Goal: Task Accomplishment & Management: Use online tool/utility

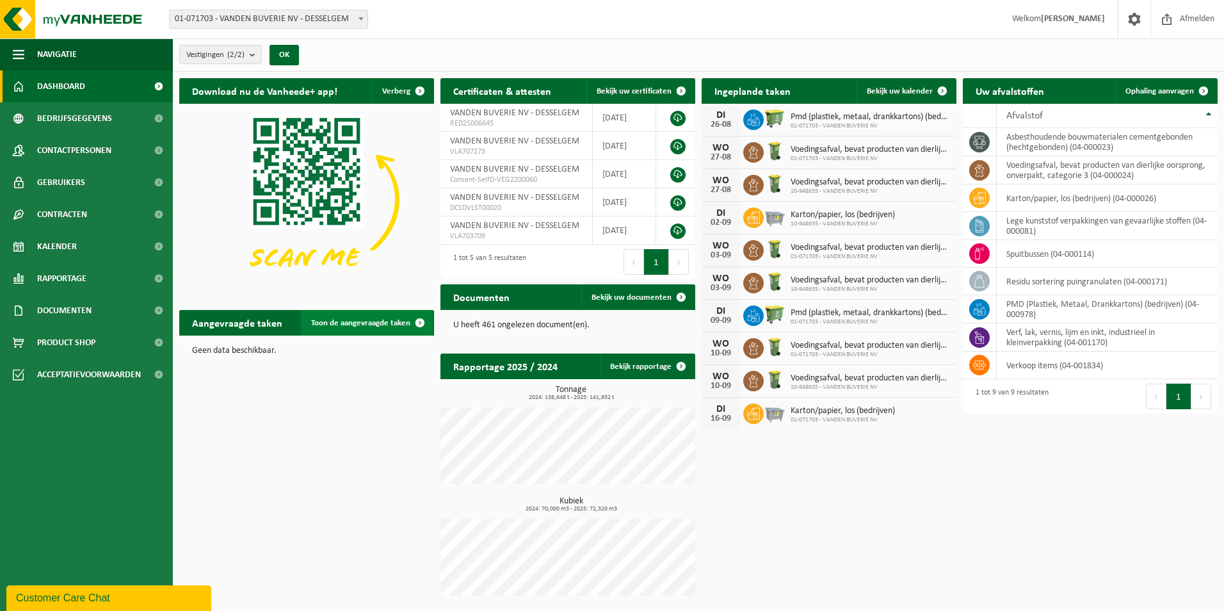
click at [326, 324] on span "Toon de aangevraagde taken" at bounding box center [360, 323] width 99 height 8
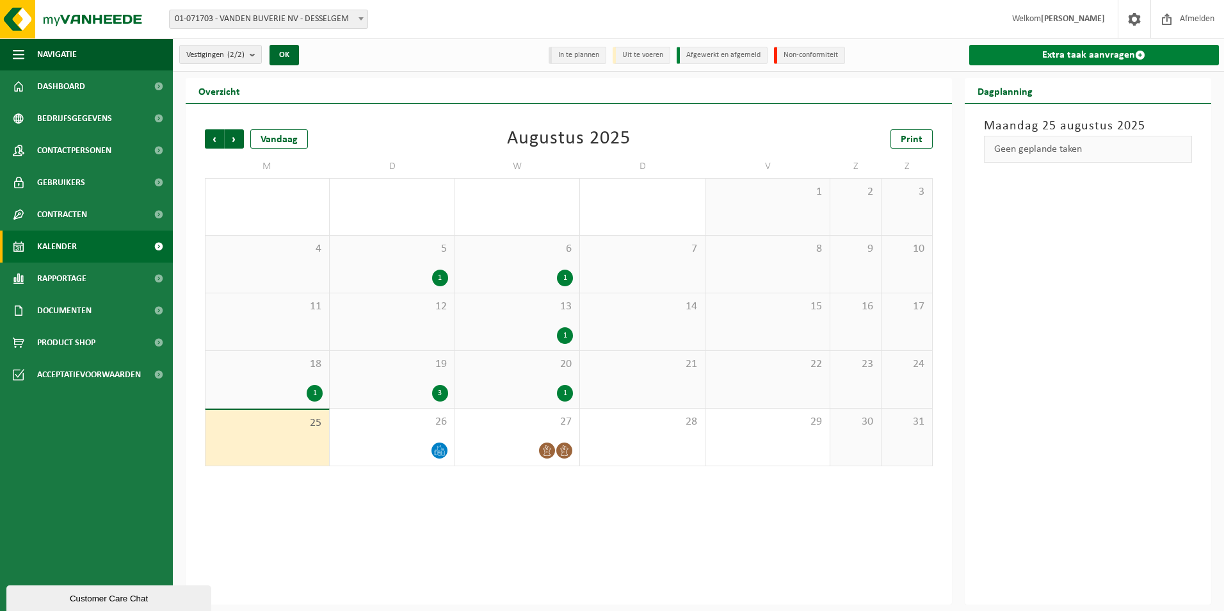
click at [1098, 45] on link "Extra taak aanvragen" at bounding box center [1094, 55] width 250 height 20
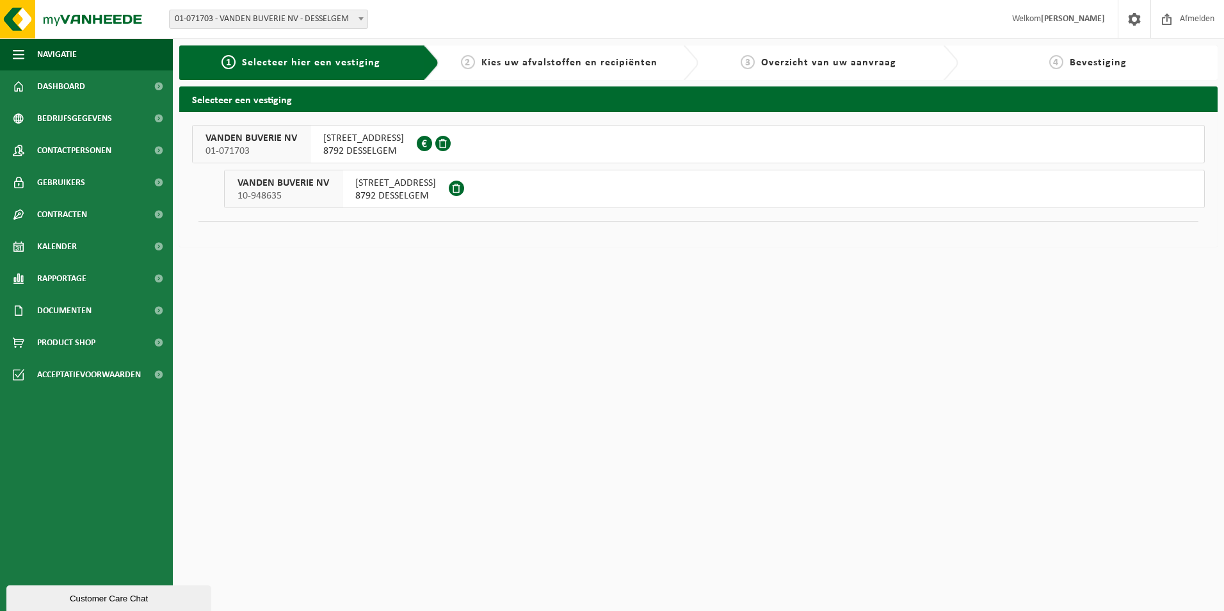
click at [451, 136] on span at bounding box center [442, 143] width 15 height 15
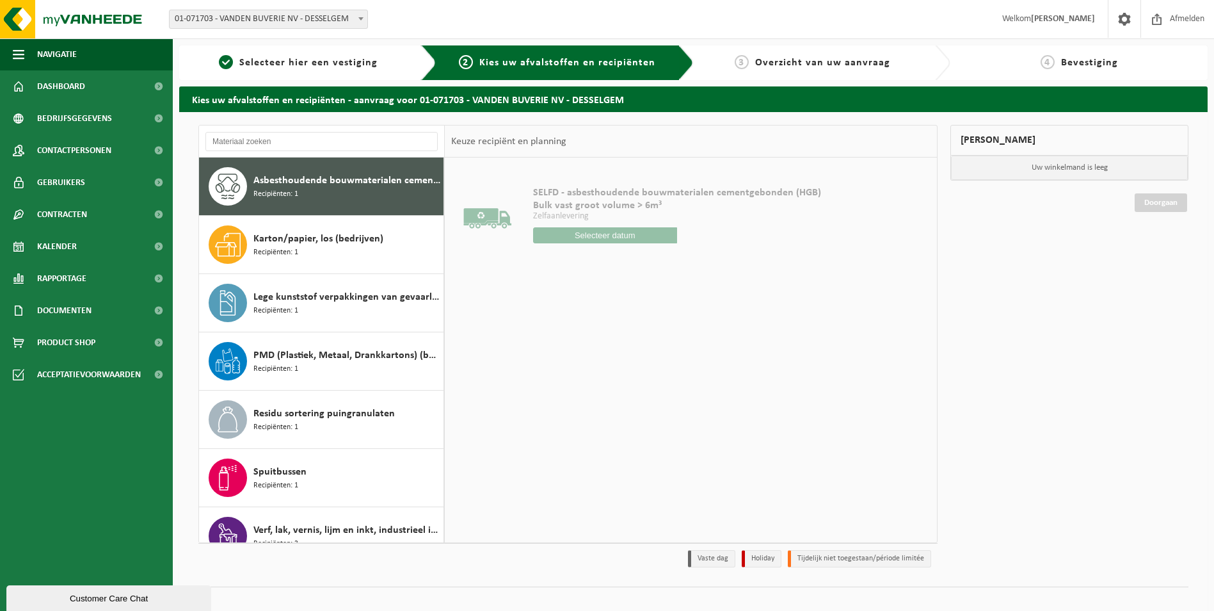
click at [333, 191] on div "Asbesthoudende bouwmaterialen cementgebonden (hechtgebonden) Recipiënten: 1" at bounding box center [346, 186] width 187 height 38
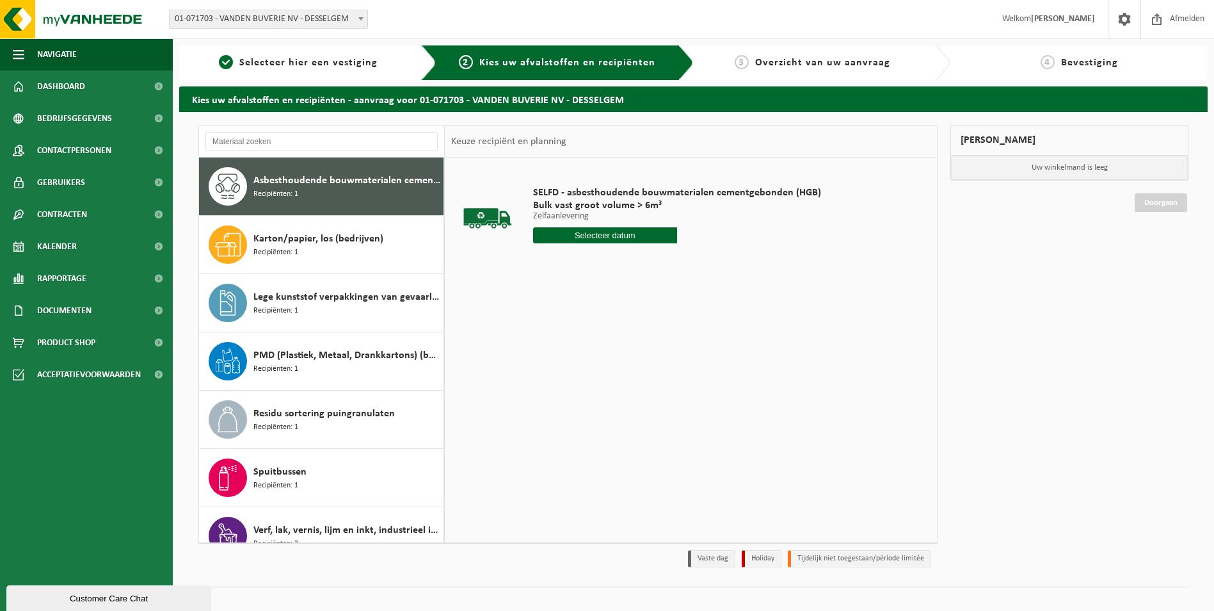
click at [591, 232] on input "text" at bounding box center [605, 235] width 144 height 16
click at [614, 237] on input "text" at bounding box center [605, 235] width 144 height 16
click at [591, 236] on input "text" at bounding box center [605, 235] width 144 height 16
drag, startPoint x: 620, startPoint y: 369, endPoint x: 609, endPoint y: 369, distance: 10.9
click at [609, 369] on div "SELFD - asbesthoudende bouwmaterialen cementgebonden (HGB) Bulk vast groot volu…" at bounding box center [691, 349] width 492 height 384
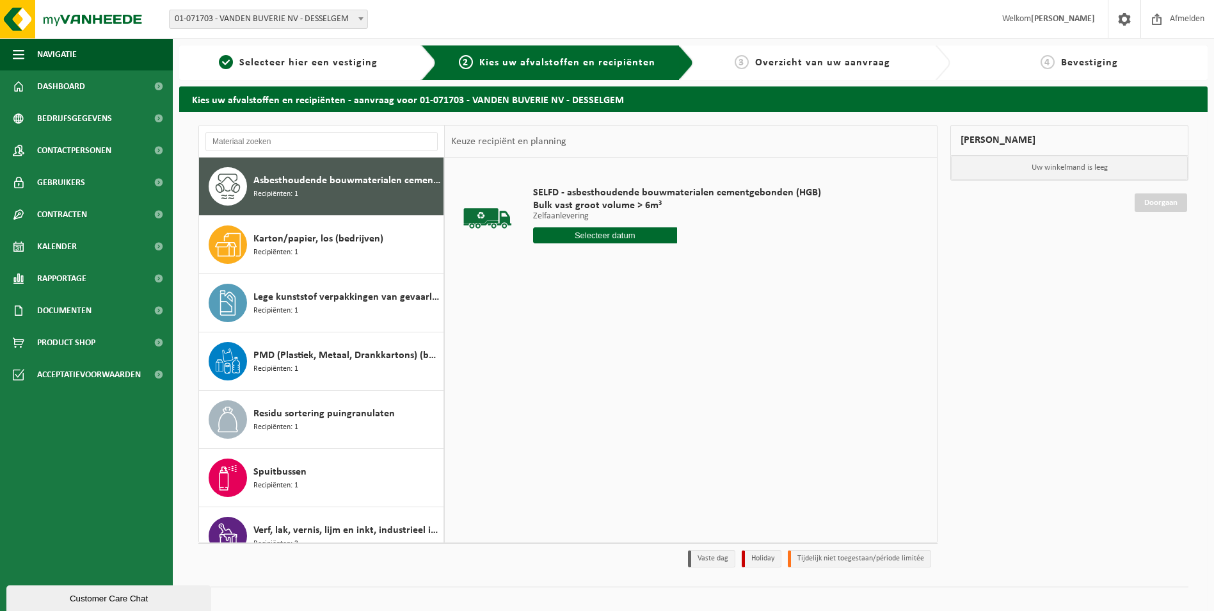
click at [315, 189] on div "Asbesthoudende bouwmaterialen cementgebonden (hechtgebonden) Recipiënten: 1" at bounding box center [346, 186] width 187 height 38
drag, startPoint x: 304, startPoint y: 253, endPoint x: 316, endPoint y: 173, distance: 80.8
click at [305, 253] on div "Karton/papier, los (bedrijven) Recipiënten: 1" at bounding box center [346, 244] width 187 height 38
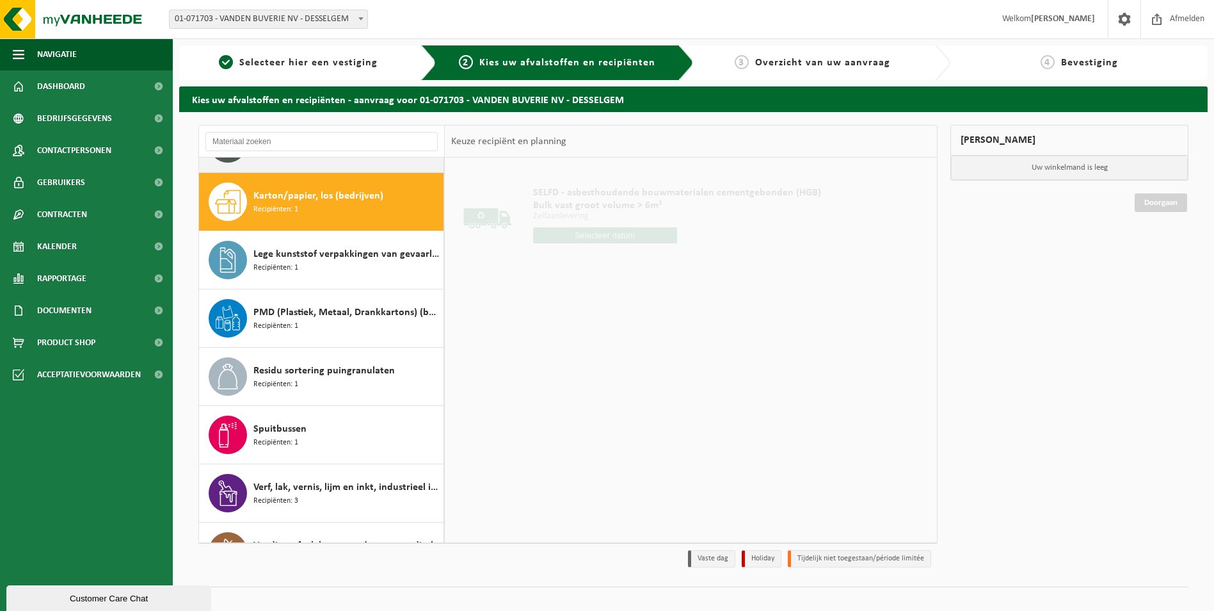
click at [316, 172] on div "Asbesthoudende bouwmaterialen cementgebonden (hechtgebonden) Recipiënten: 1" at bounding box center [321, 144] width 245 height 58
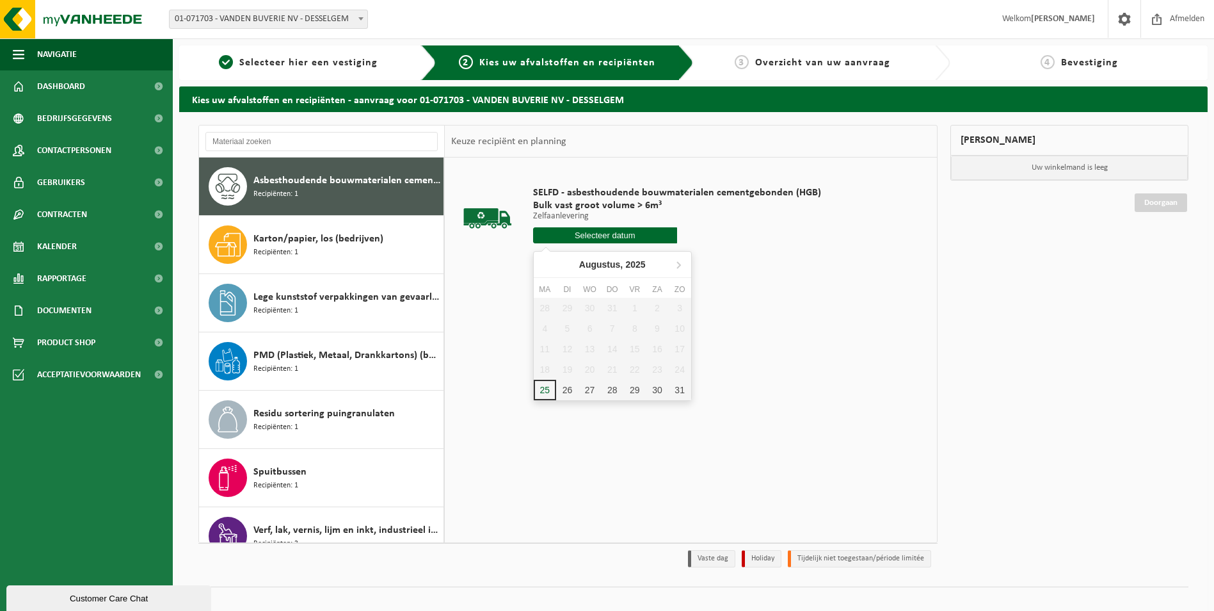
click at [632, 240] on input "text" at bounding box center [605, 235] width 144 height 16
click at [572, 393] on div "26" at bounding box center [567, 390] width 22 height 20
type input "Van 2025-08-26"
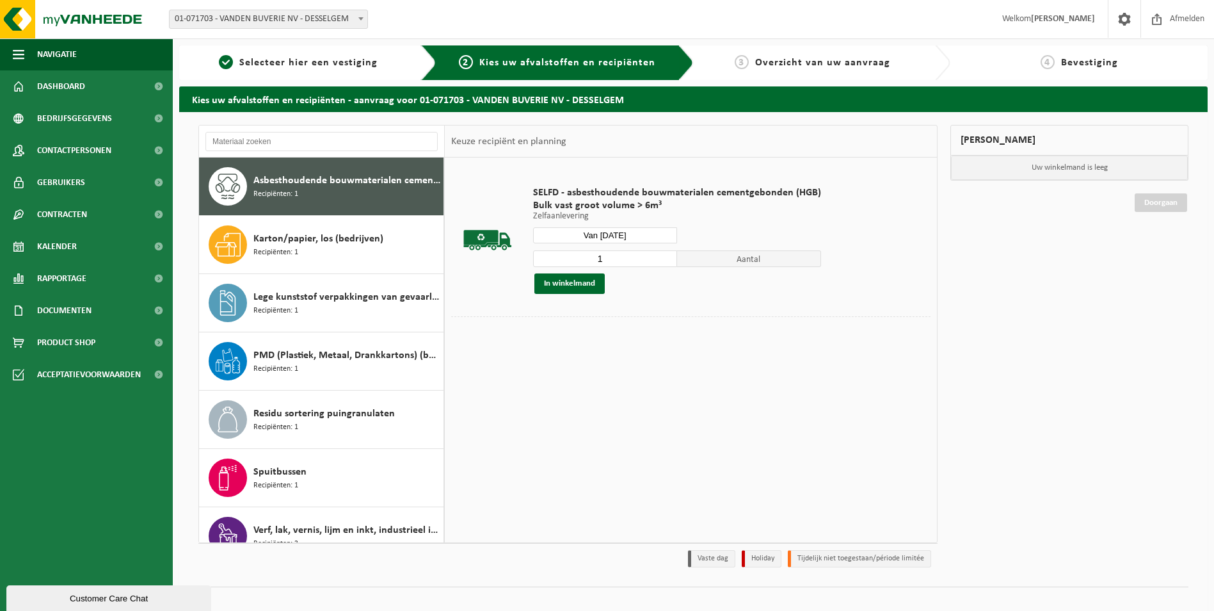
click at [623, 265] on input "1" at bounding box center [605, 258] width 144 height 17
click at [667, 259] on input "1" at bounding box center [605, 258] width 144 height 17
type input "2"
click at [666, 256] on input "2" at bounding box center [605, 258] width 144 height 17
click at [583, 294] on div "SELFD - asbesthoudende bouwmaterialen cementgebonden (HGB) Bulk vast groot volu…" at bounding box center [677, 239] width 301 height 133
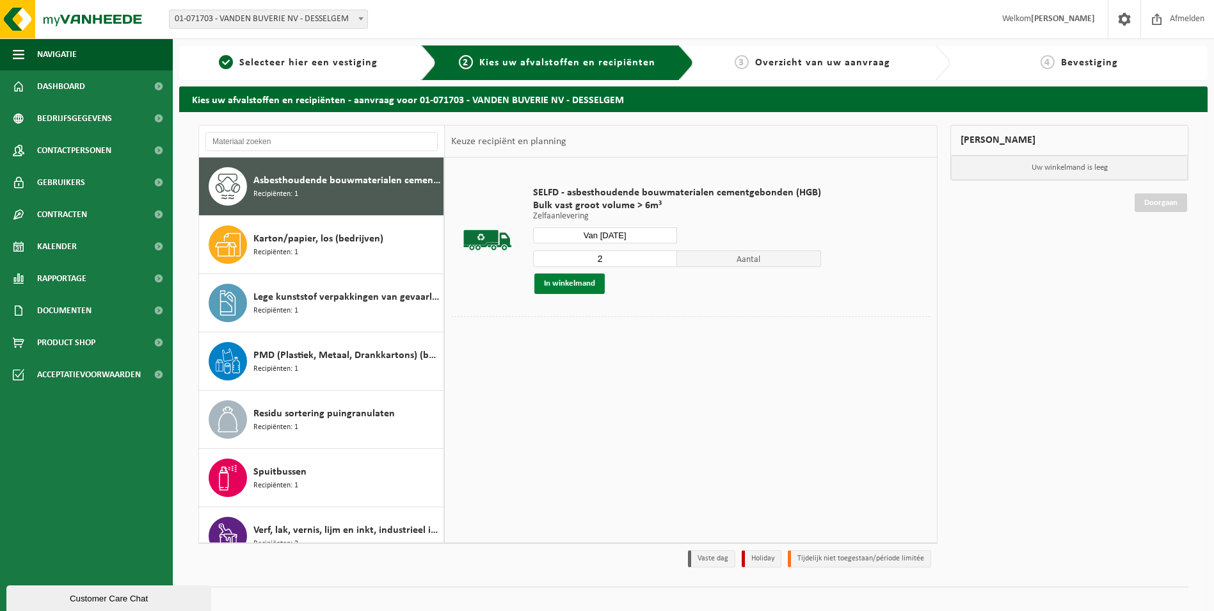
click at [583, 290] on button "In winkelmand" at bounding box center [569, 283] width 70 height 20
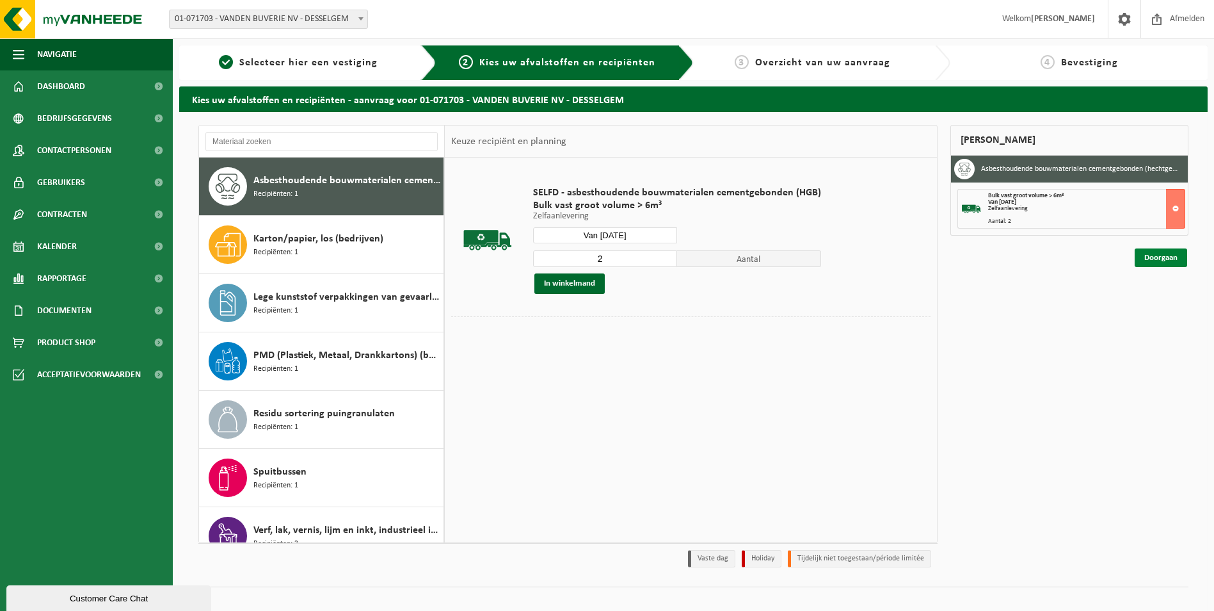
click at [1158, 266] on link "Doorgaan" at bounding box center [1161, 257] width 52 height 19
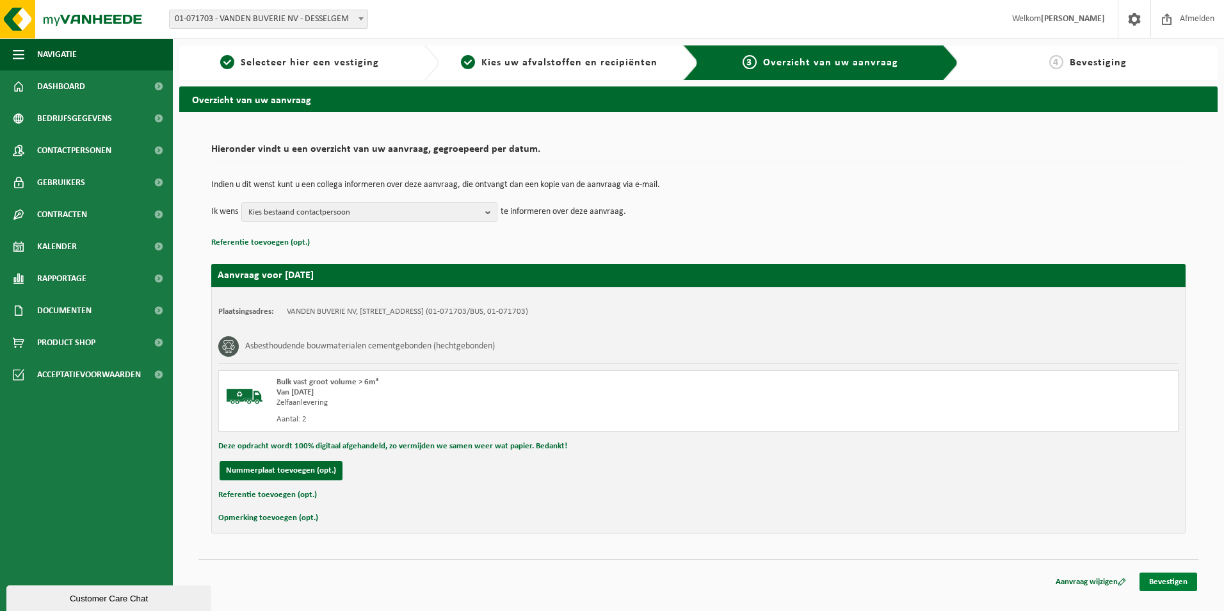
click at [1165, 578] on link "Bevestigen" at bounding box center [1168, 581] width 58 height 19
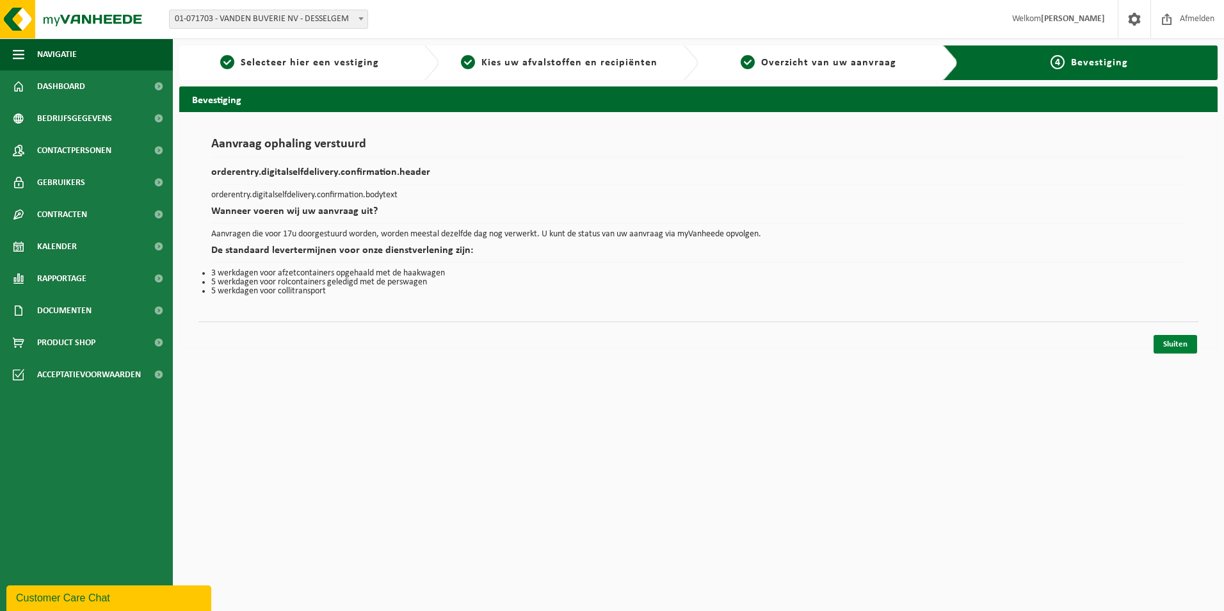
click at [1187, 344] on link "Sluiten" at bounding box center [1175, 344] width 44 height 19
